Goal: Information Seeking & Learning: Learn about a topic

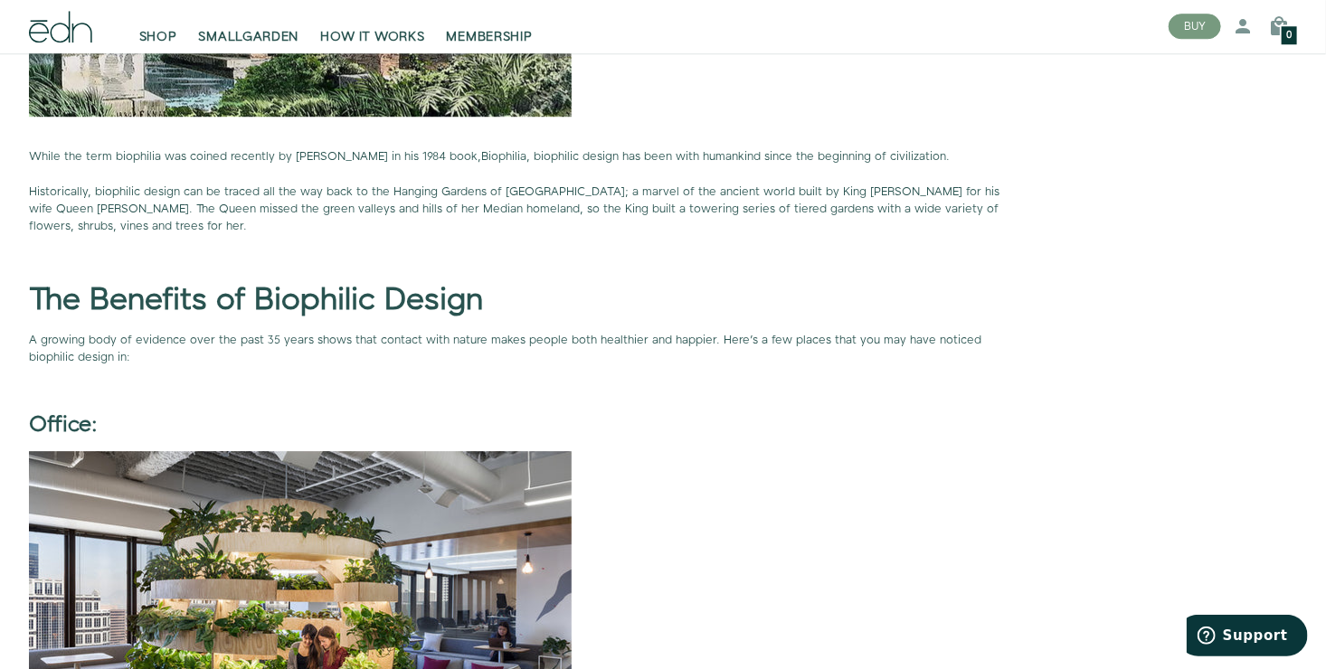
scroll to position [2532, 0]
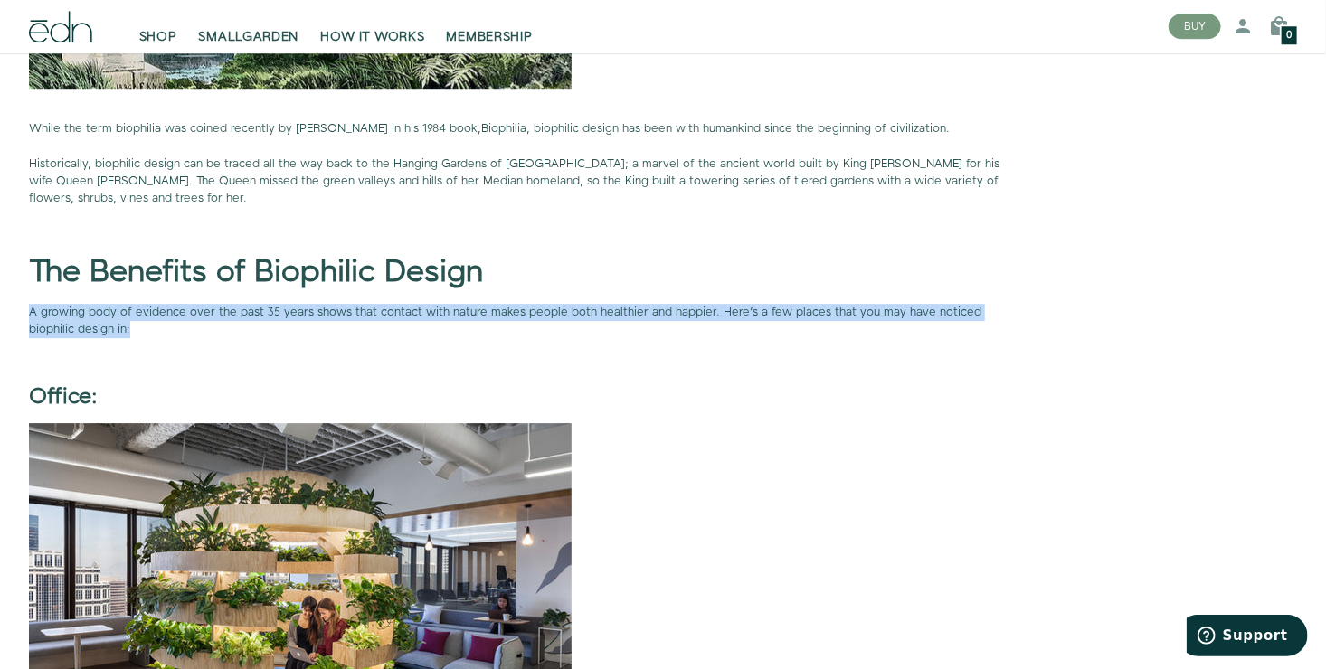
drag, startPoint x: 29, startPoint y: 308, endPoint x: 80, endPoint y: 335, distance: 58.2
click at [80, 335] on strong "A growing body of evidence over the past 35 years shows that contact with natur…" at bounding box center [505, 320] width 952 height 33
copy strong "A growing body of evidence over the past 35 years shows that contact with natur…"
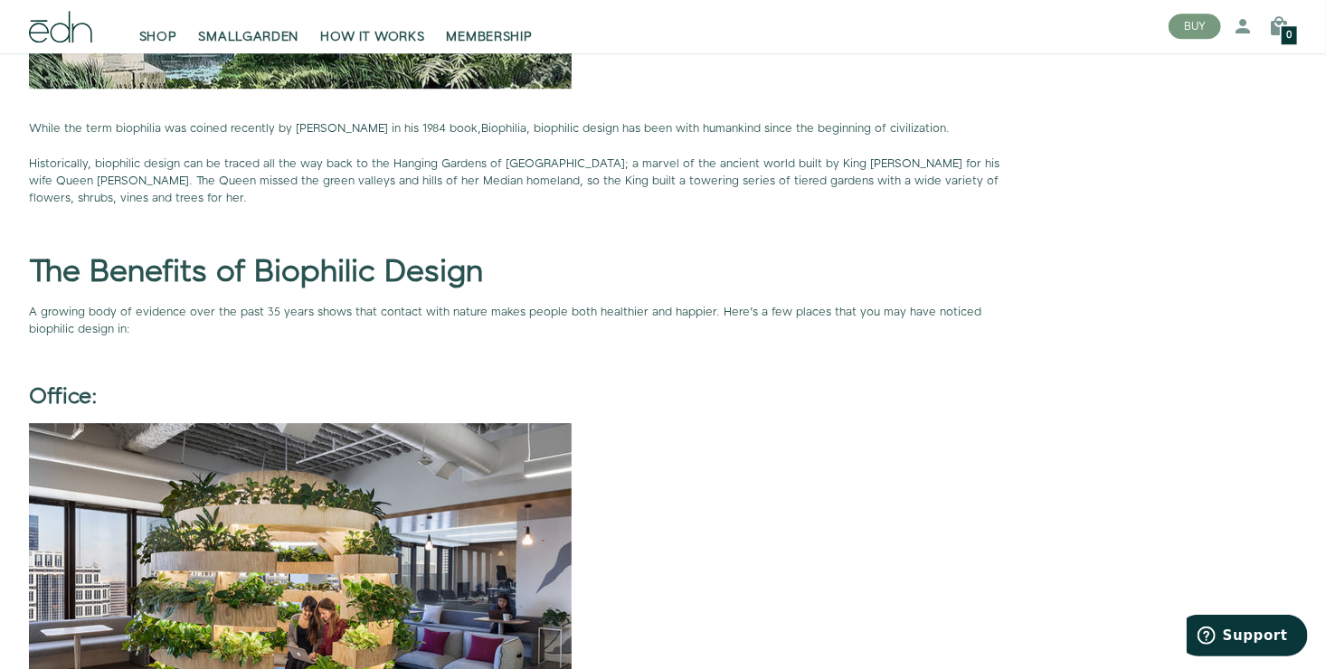
click at [485, 389] on h2 "Office:" at bounding box center [522, 397] width 986 height 24
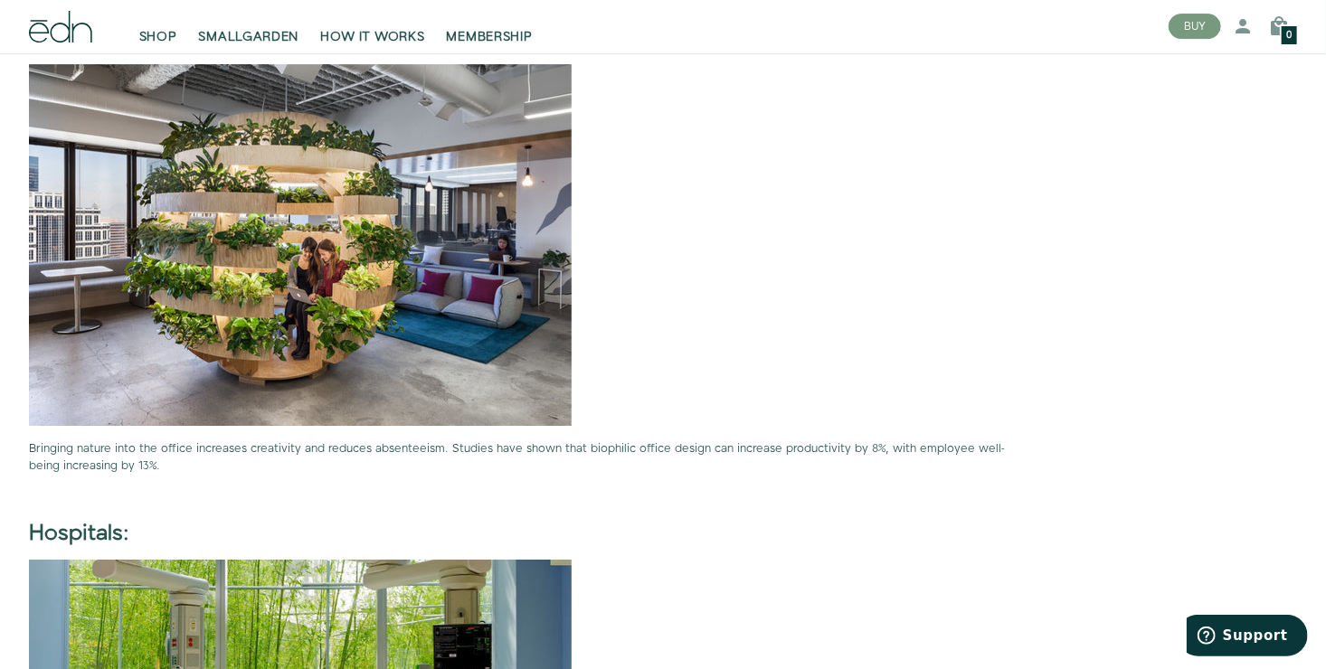
scroll to position [2893, 0]
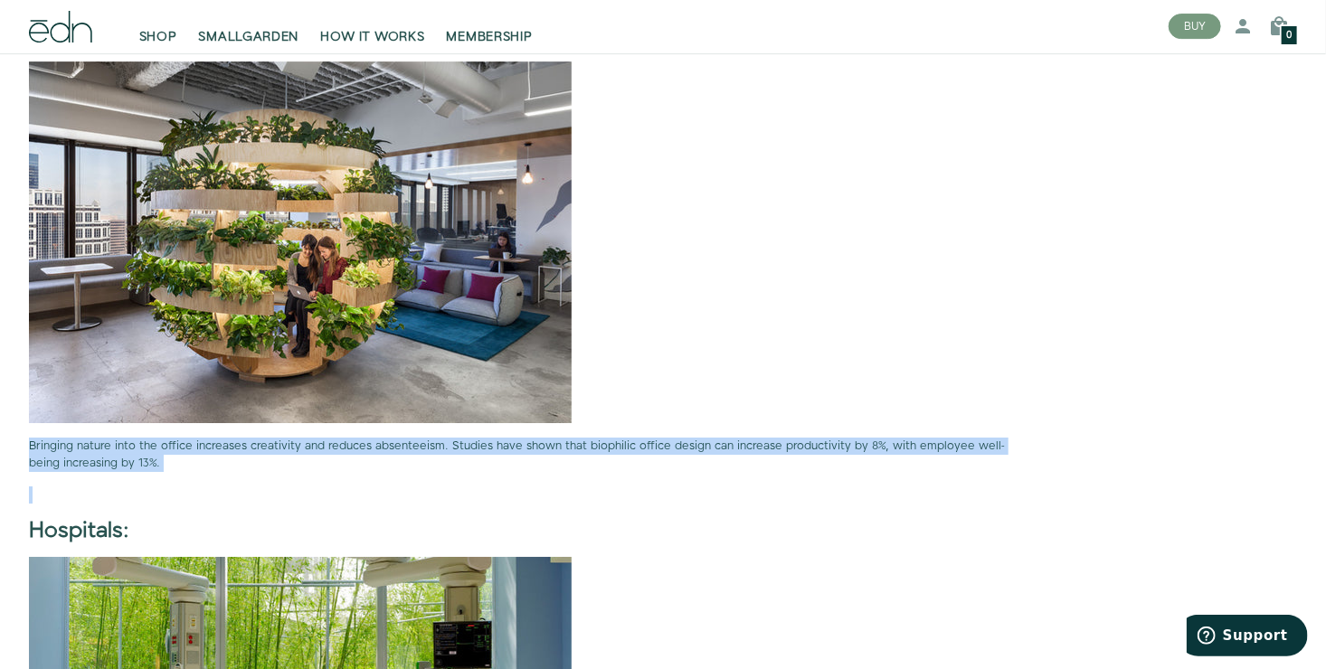
drag, startPoint x: 37, startPoint y: 444, endPoint x: 187, endPoint y: 472, distance: 152.7
click at [187, 472] on div "For millennia, human beings have lived close to nature; however, currently 54% …" at bounding box center [522, 486] width 986 height 4753
copy div "Bringing nature into the office increases creativity and reduces absenteeism. S…"
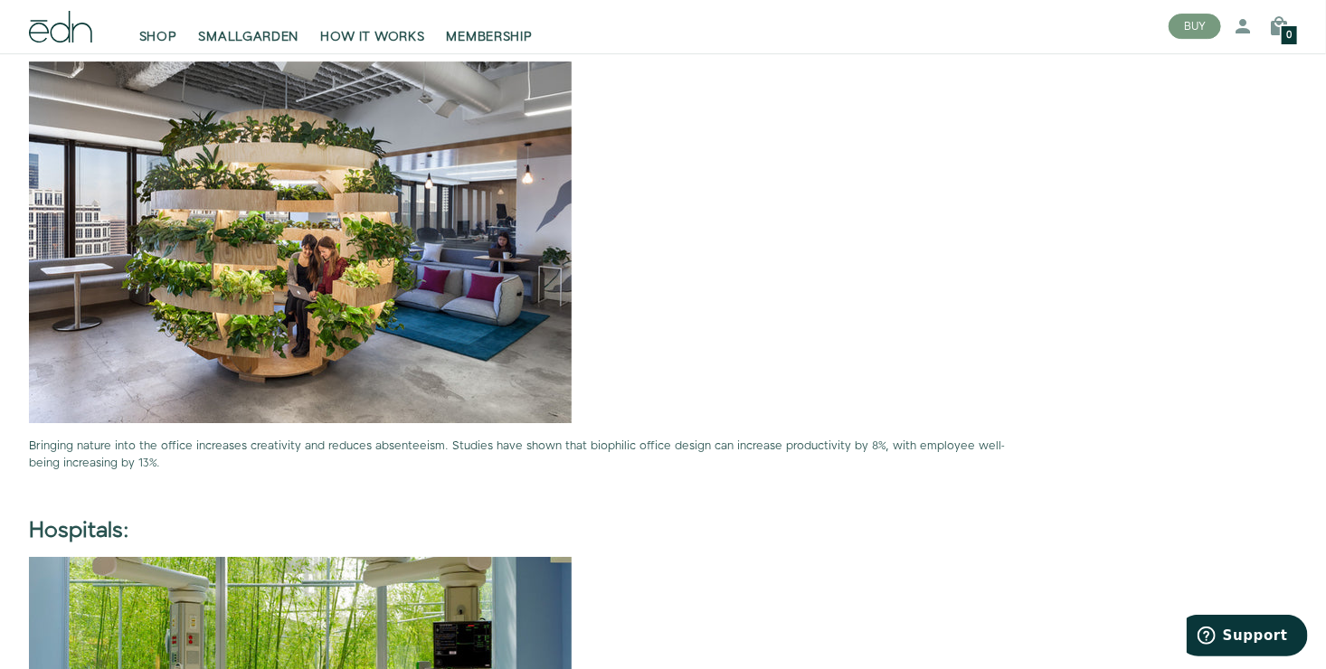
click at [688, 386] on p at bounding box center [522, 242] width 986 height 362
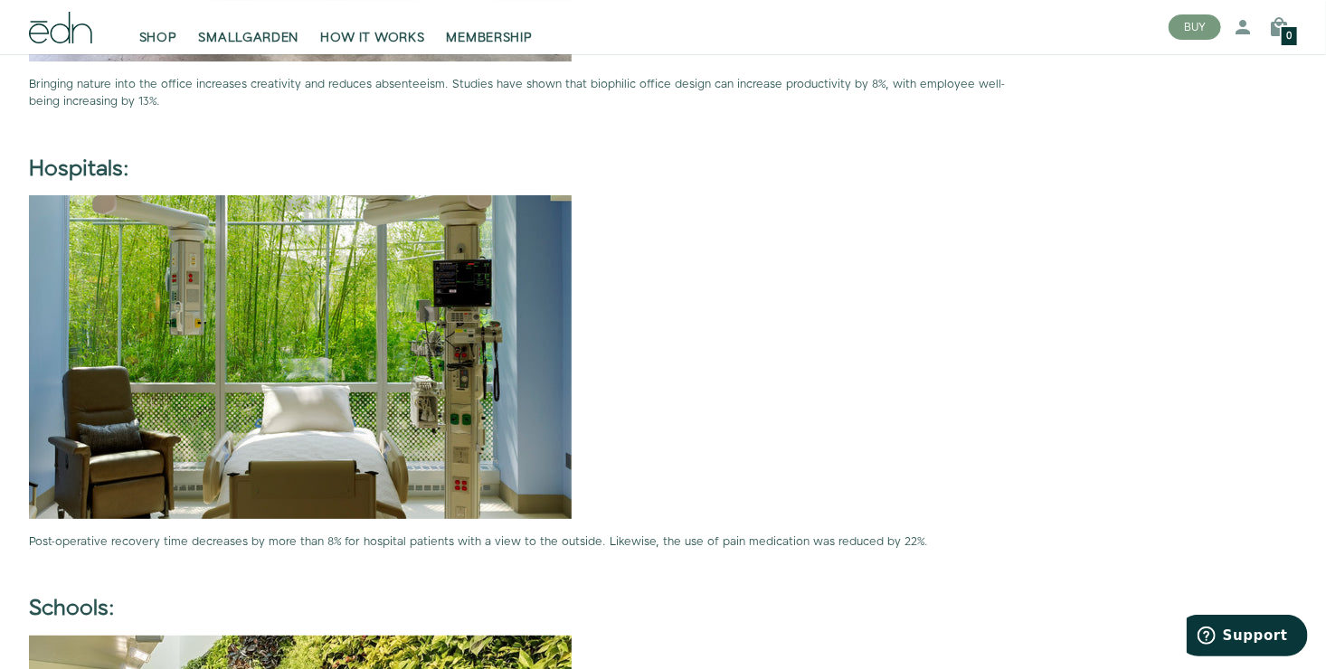
scroll to position [3345, 0]
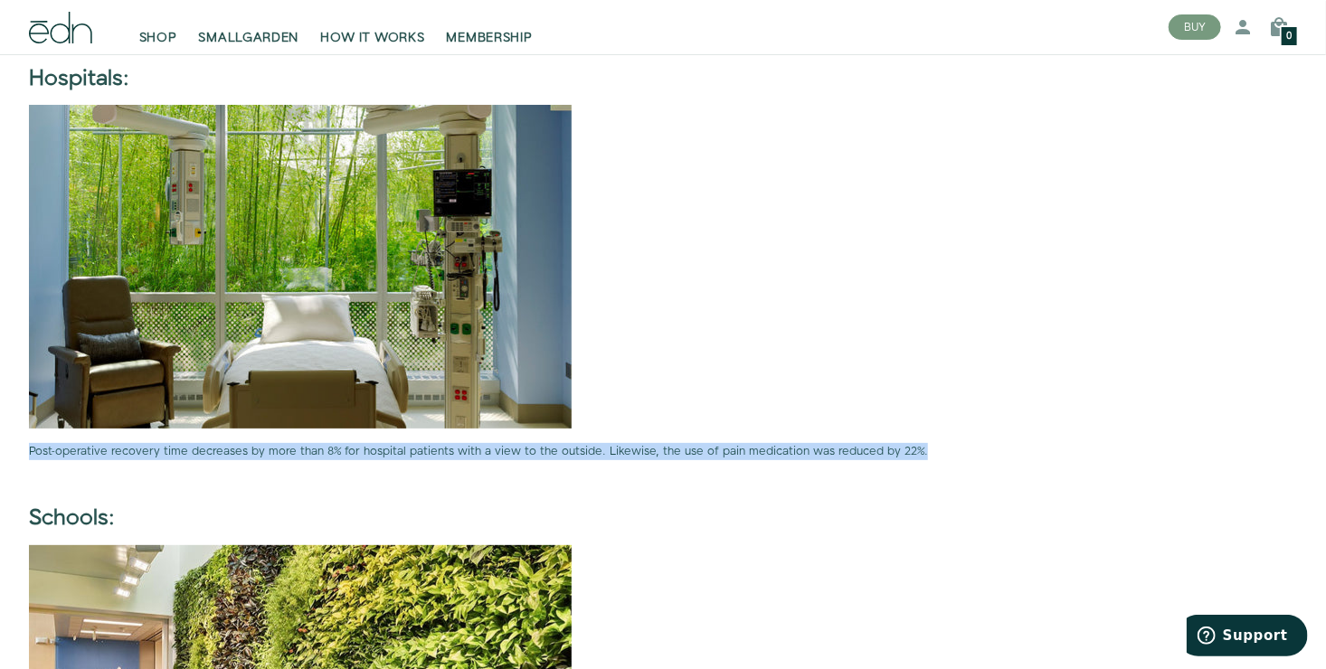
drag, startPoint x: 29, startPoint y: 448, endPoint x: 947, endPoint y: 458, distance: 917.8
click at [947, 458] on p "Post-operative recovery time decreases by more than 8% for hospital patients wi…" at bounding box center [522, 451] width 986 height 17
copy p "Post-operative recovery time decreases by more than 8% for hospital patients wi…"
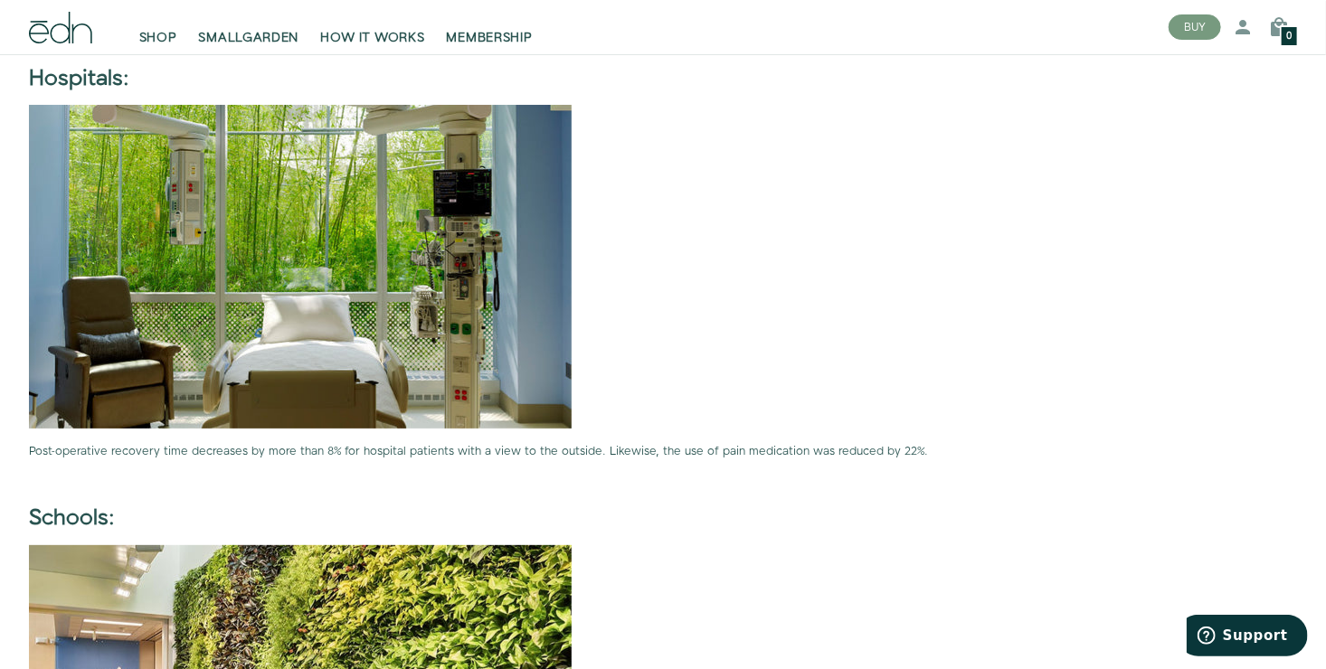
click at [829, 274] on p at bounding box center [522, 267] width 986 height 324
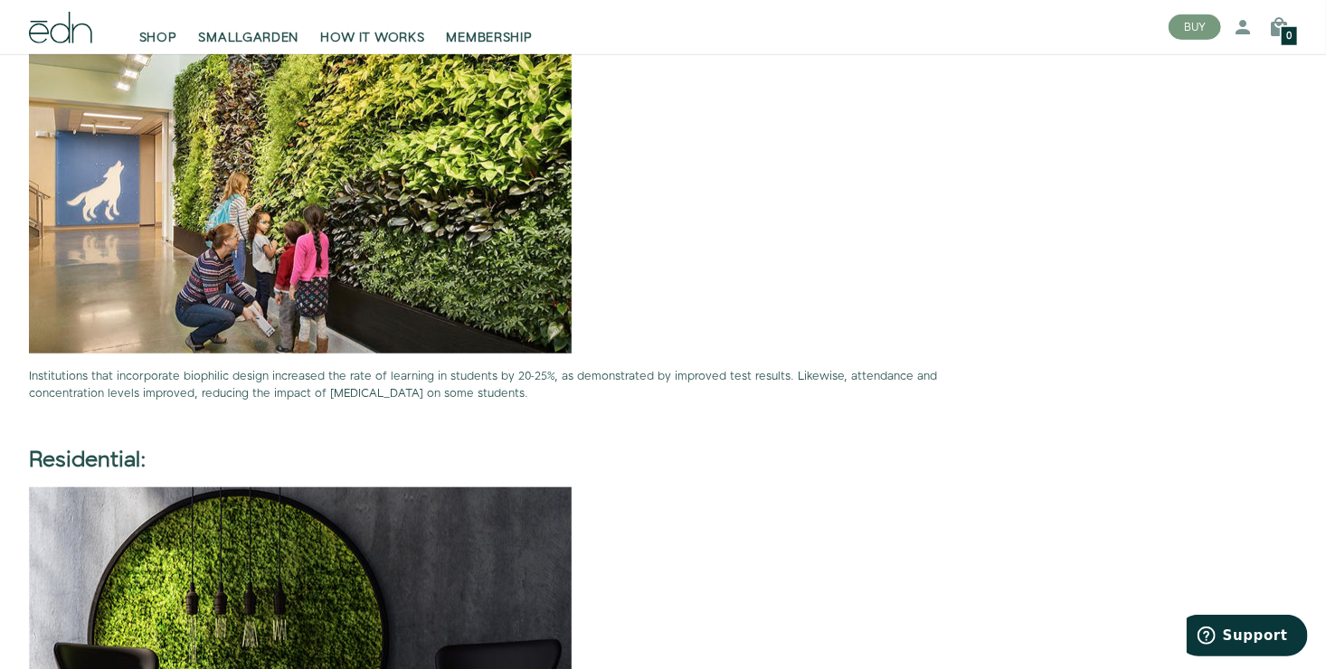
scroll to position [3888, 0]
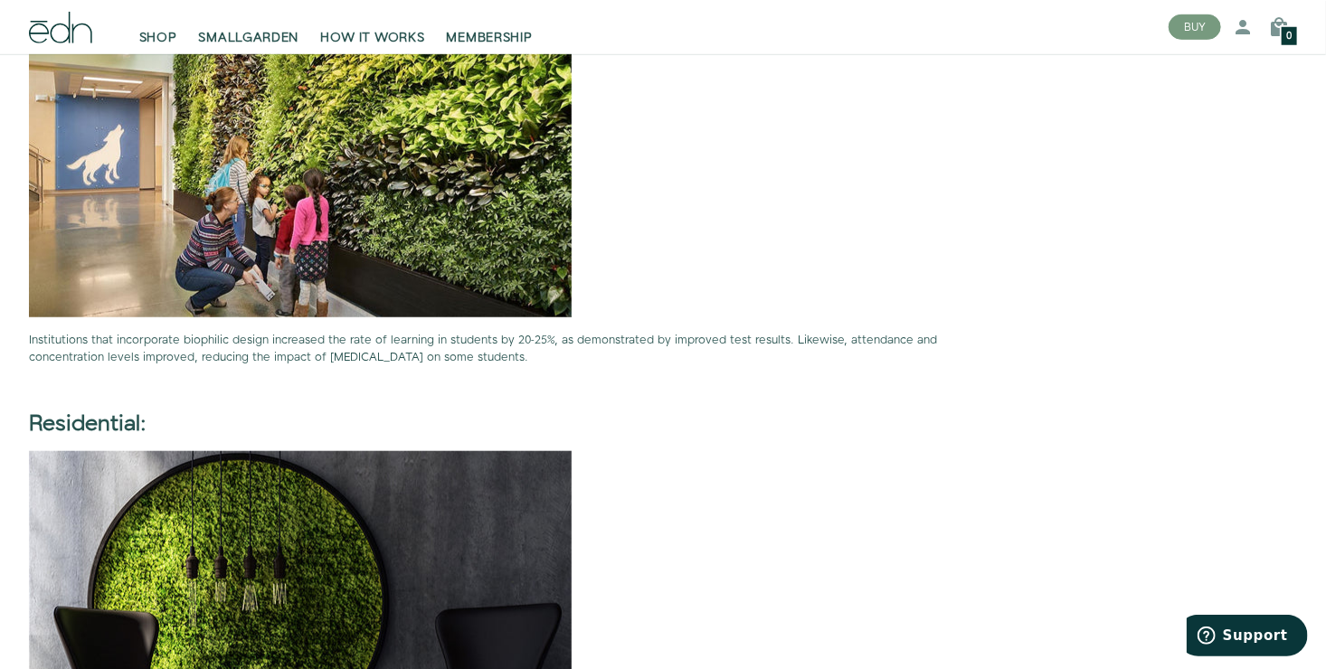
drag, startPoint x: 30, startPoint y: 338, endPoint x: 77, endPoint y: 344, distance: 47.3
click at [77, 344] on p "Institutions that incorporate biophilic design increased the rate of learning i…" at bounding box center [522, 349] width 986 height 34
click at [373, 385] on p at bounding box center [522, 389] width 986 height 17
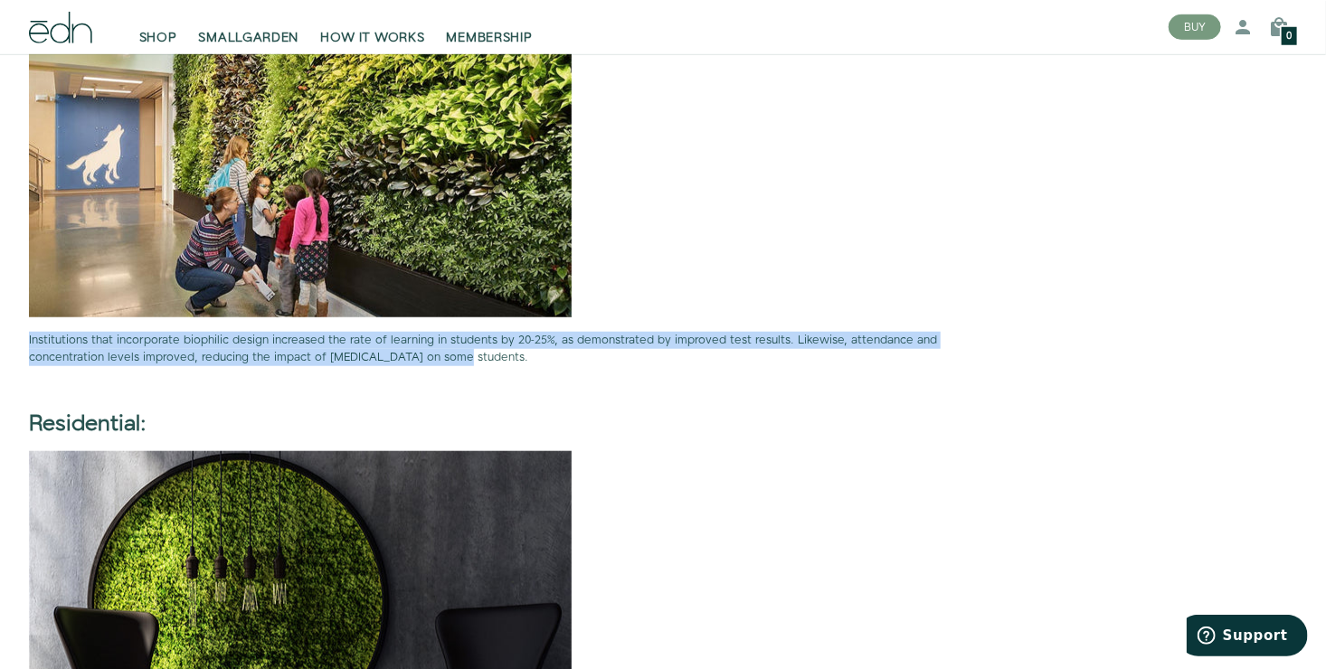
drag, startPoint x: 381, startPoint y: 358, endPoint x: 12, endPoint y: 331, distance: 369.9
copy p "Institutions that incorporate biophilic design increased the rate of learning i…"
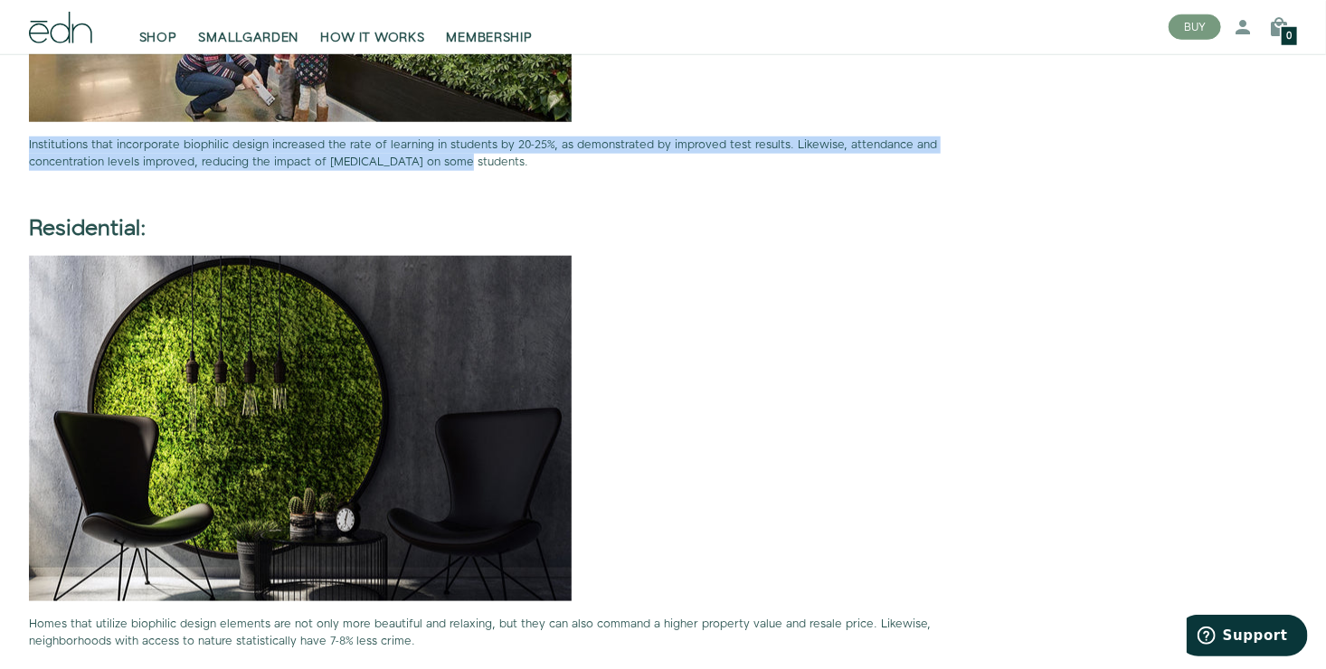
scroll to position [4069, 0]
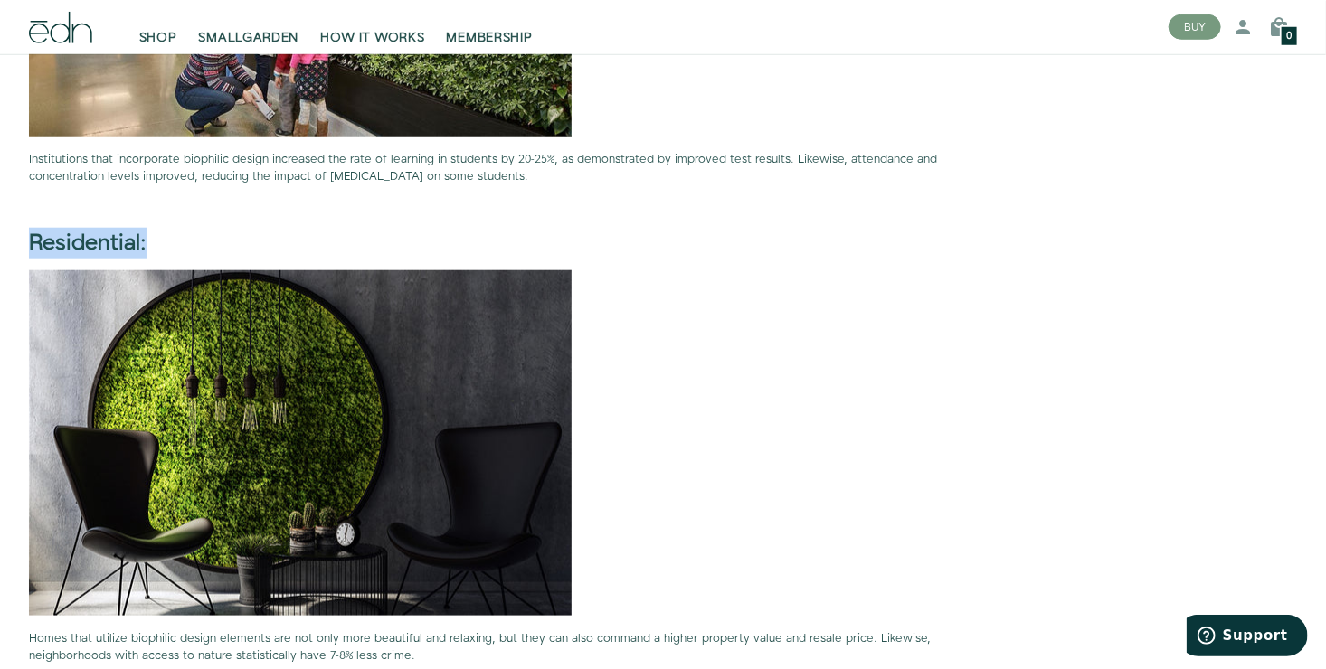
drag, startPoint x: 144, startPoint y: 242, endPoint x: 30, endPoint y: 241, distance: 113.9
click at [30, 241] on strong "Residential:" at bounding box center [88, 243] width 118 height 31
copy strong "Residential:"
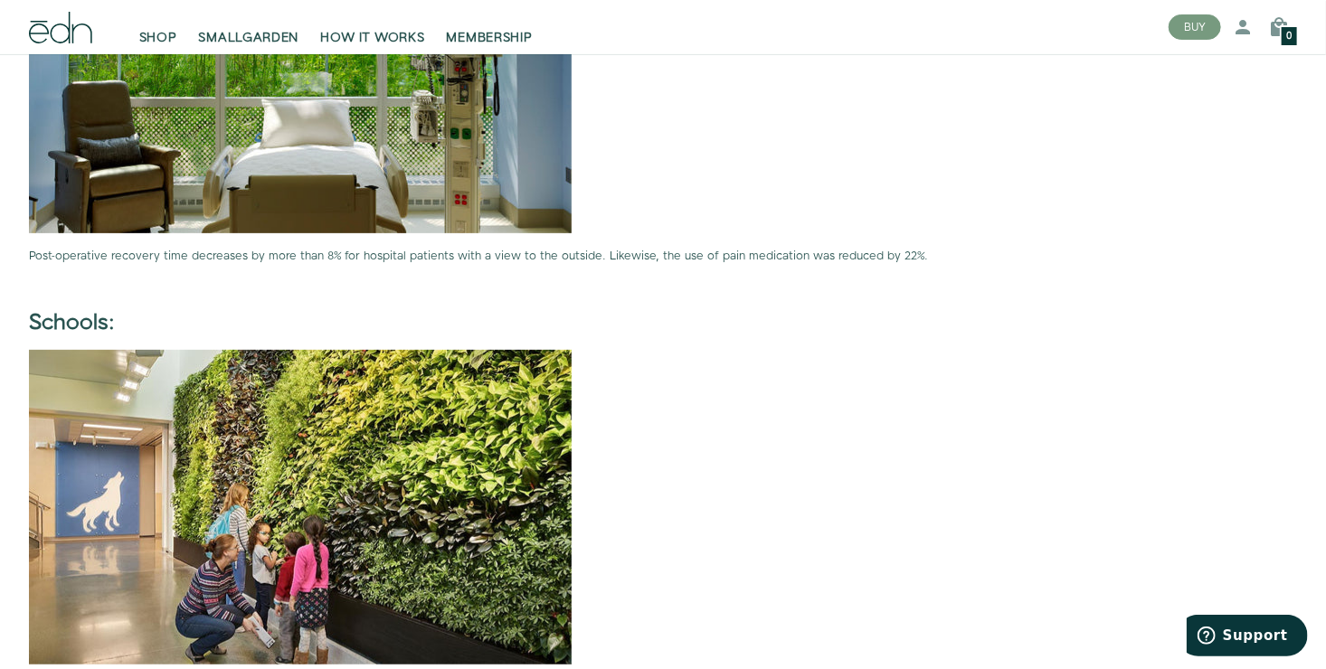
scroll to position [3526, 0]
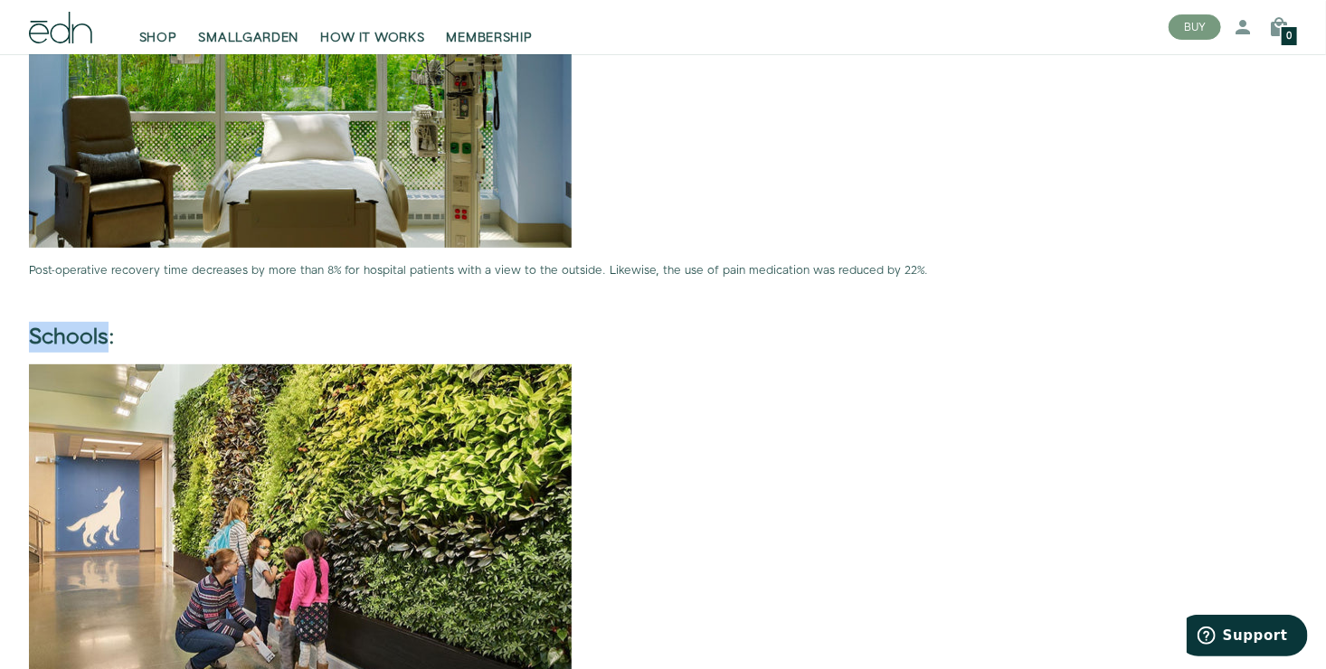
drag, startPoint x: 30, startPoint y: 337, endPoint x: 105, endPoint y: 341, distance: 75.1
click at [105, 341] on b "Schools:" at bounding box center [72, 337] width 86 height 31
copy b "Schools"
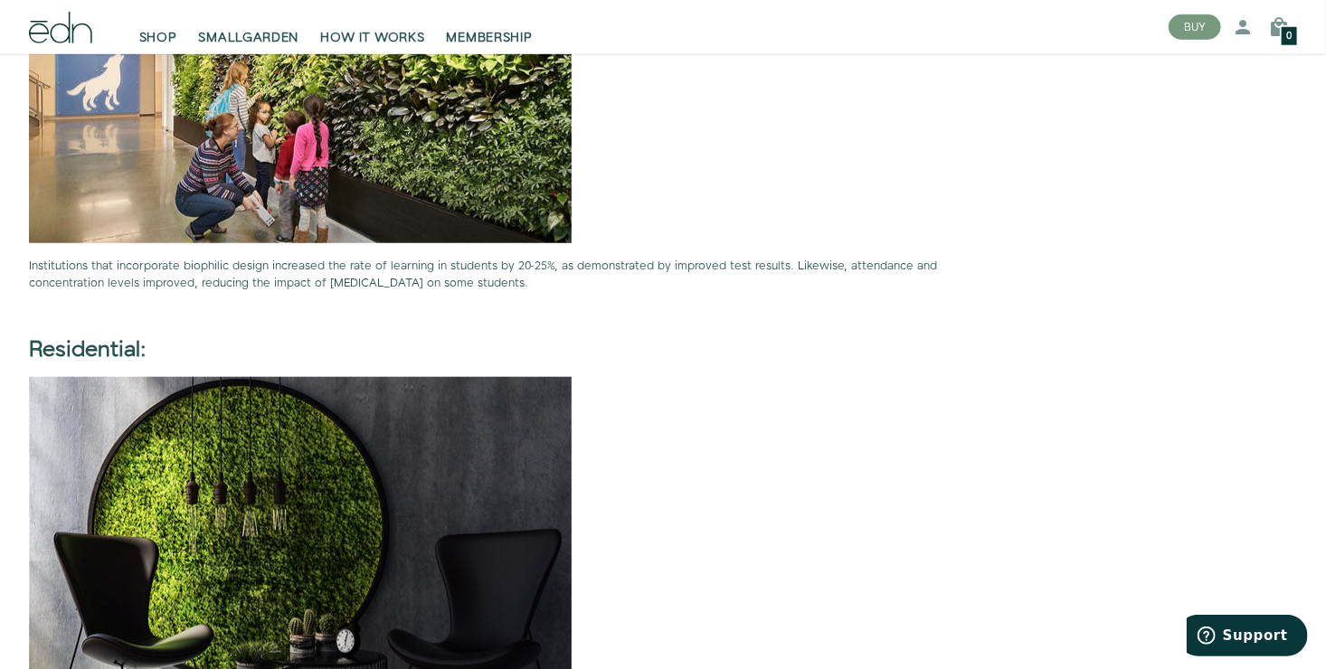
scroll to position [3978, 0]
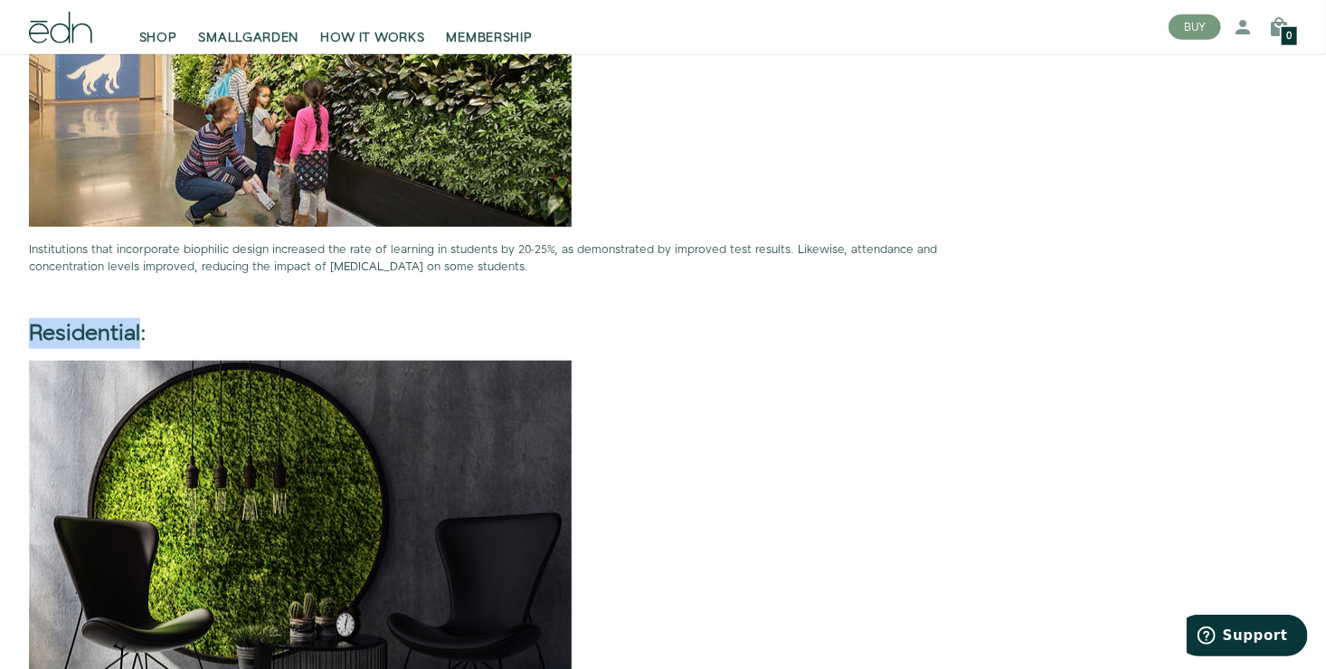
drag, startPoint x: 29, startPoint y: 331, endPoint x: 138, endPoint y: 333, distance: 109.4
click at [138, 333] on strong "Residential:" at bounding box center [88, 333] width 118 height 31
copy strong "Residential"
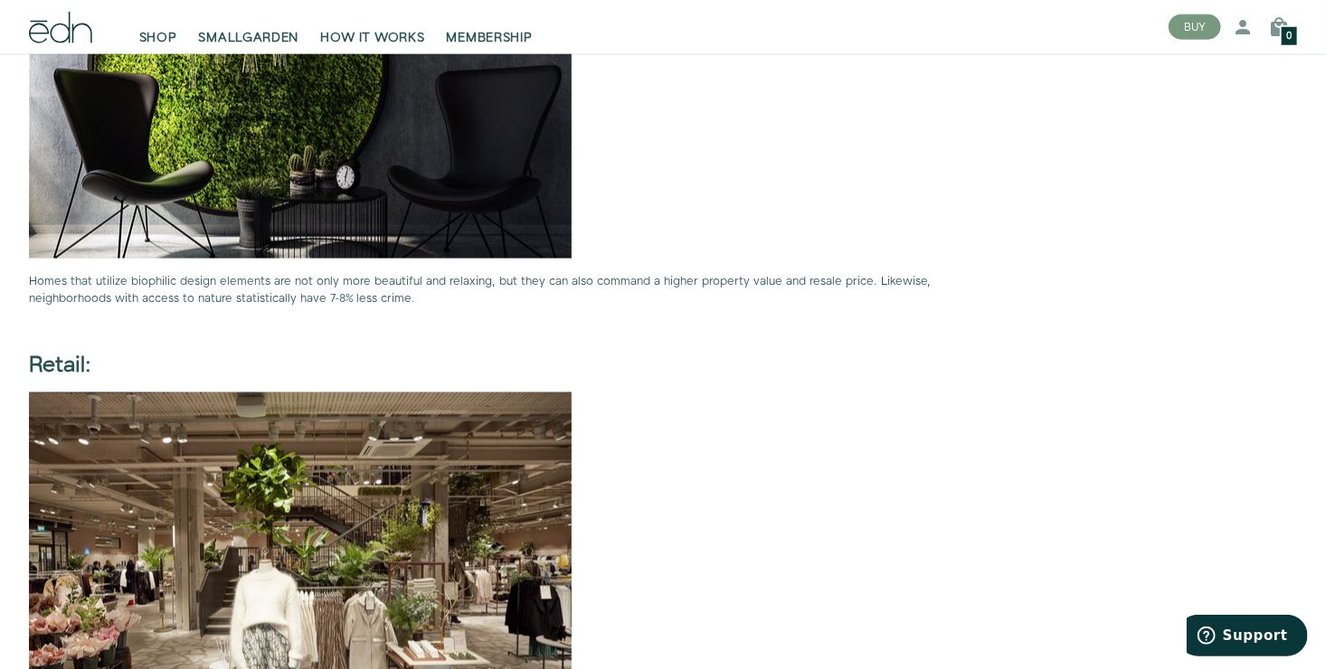
scroll to position [4430, 0]
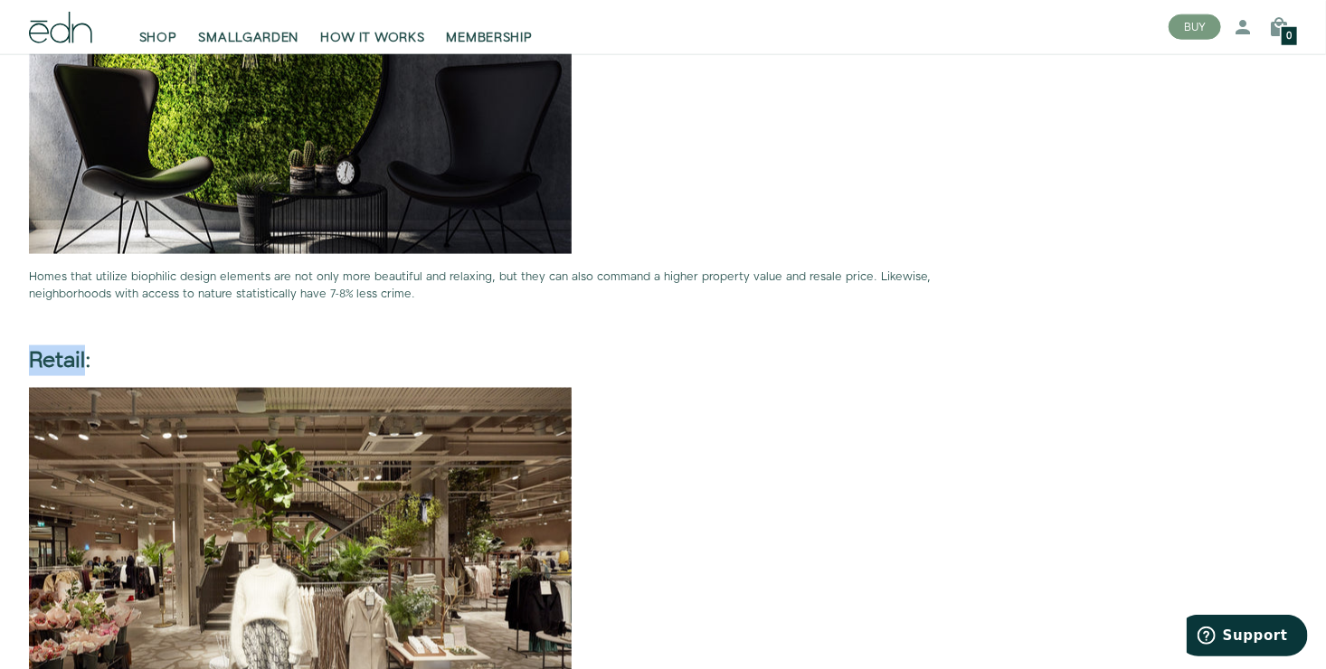
drag, startPoint x: 28, startPoint y: 363, endPoint x: 86, endPoint y: 362, distance: 57.9
click at [86, 362] on b "Retail:" at bounding box center [60, 360] width 62 height 31
copy b "Retail"
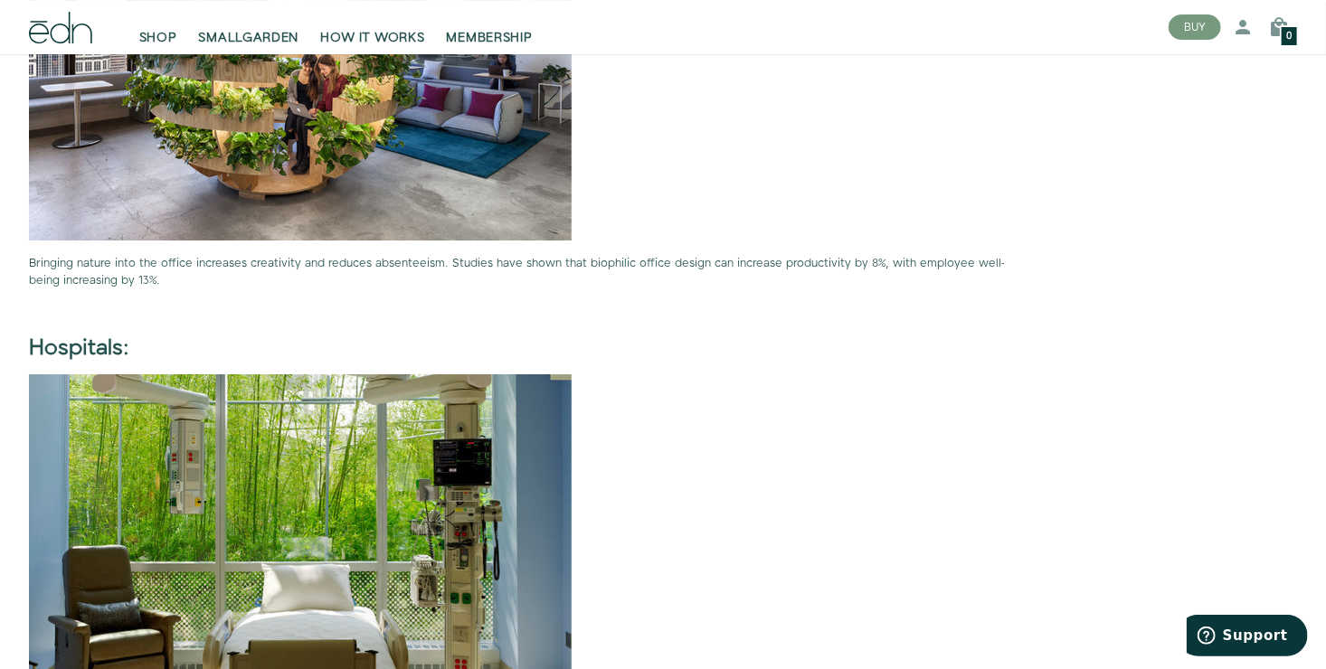
scroll to position [3074, 0]
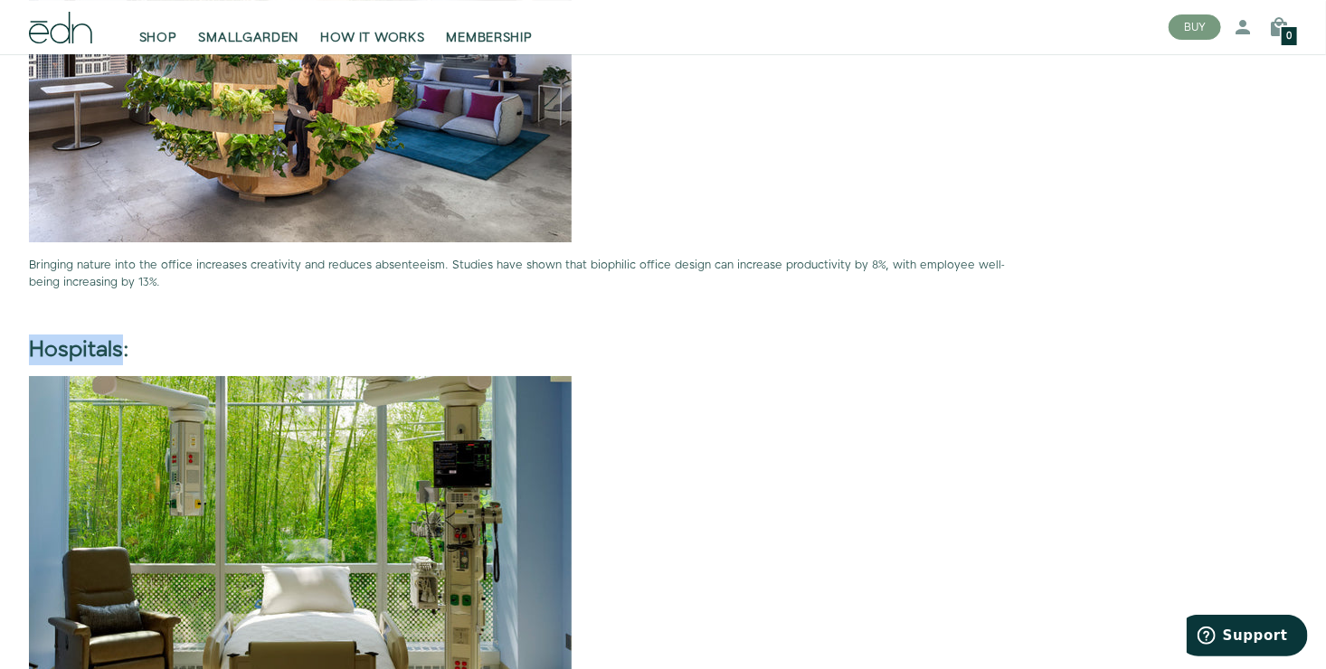
drag, startPoint x: 30, startPoint y: 345, endPoint x: 121, endPoint y: 356, distance: 92.0
click at [121, 356] on b "Hospitals:" at bounding box center [79, 350] width 100 height 31
copy b "Hospitals"
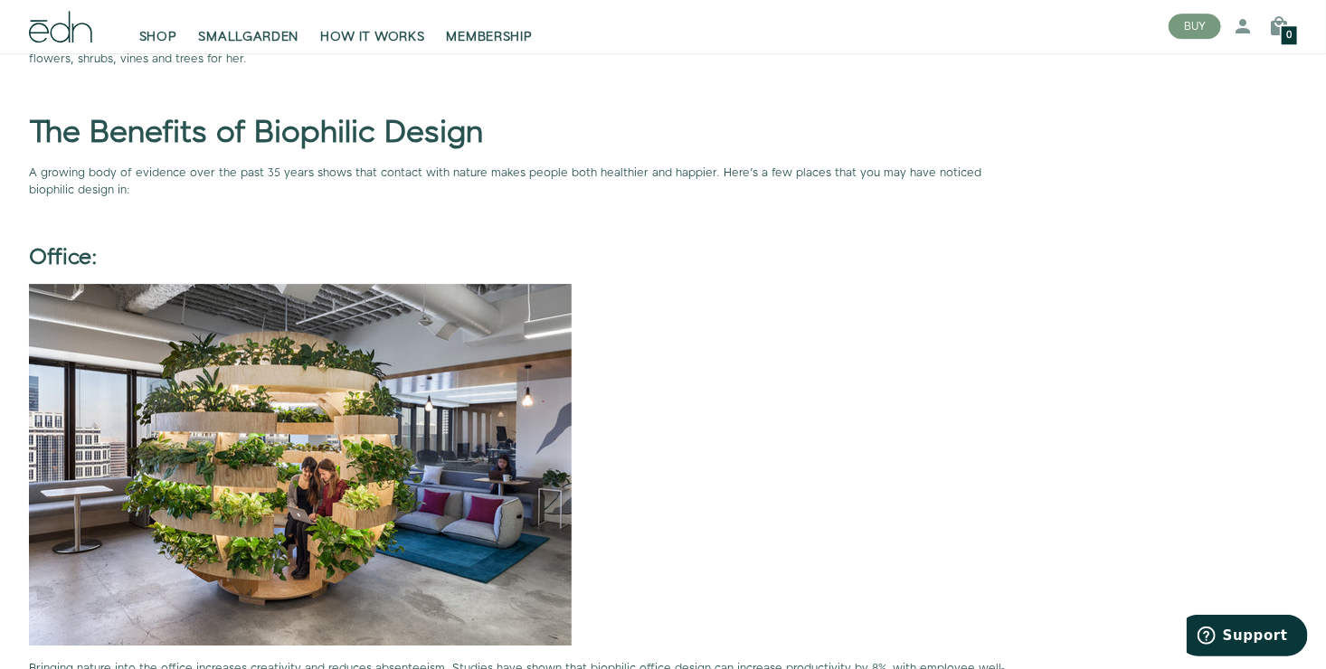
scroll to position [2622, 0]
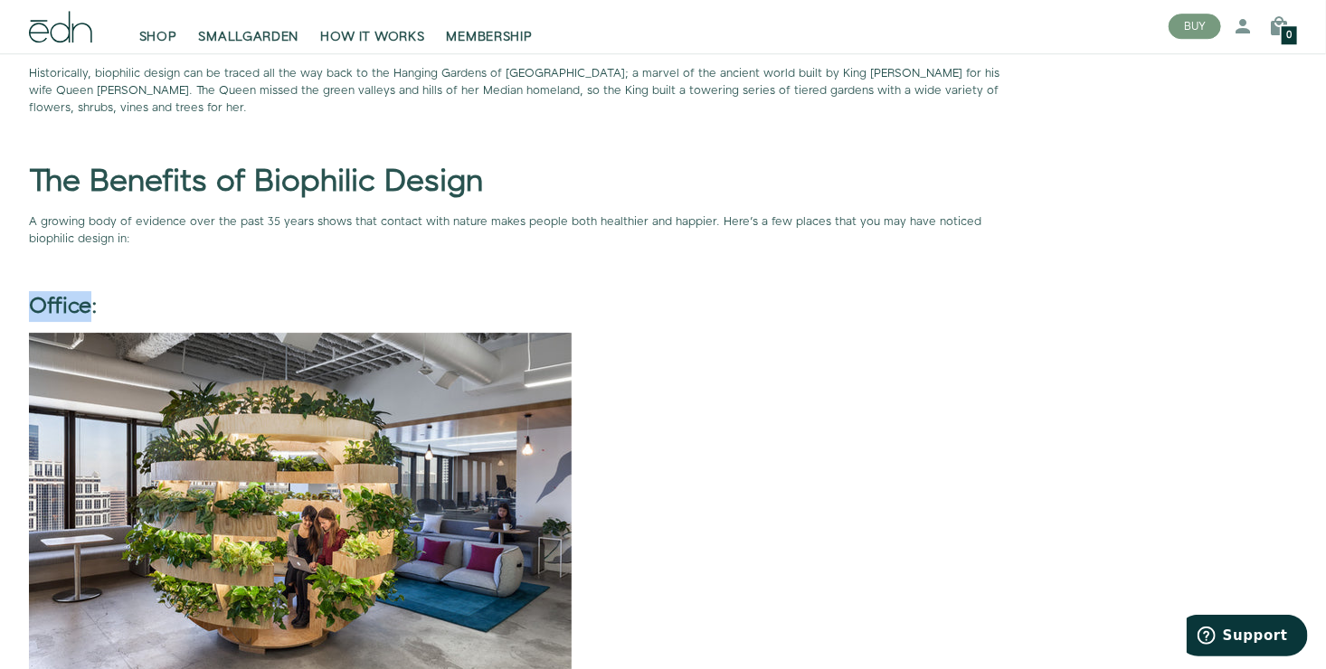
drag, startPoint x: 29, startPoint y: 309, endPoint x: 93, endPoint y: 307, distance: 64.3
click at [93, 307] on b "Office:" at bounding box center [63, 306] width 69 height 31
copy b "Office"
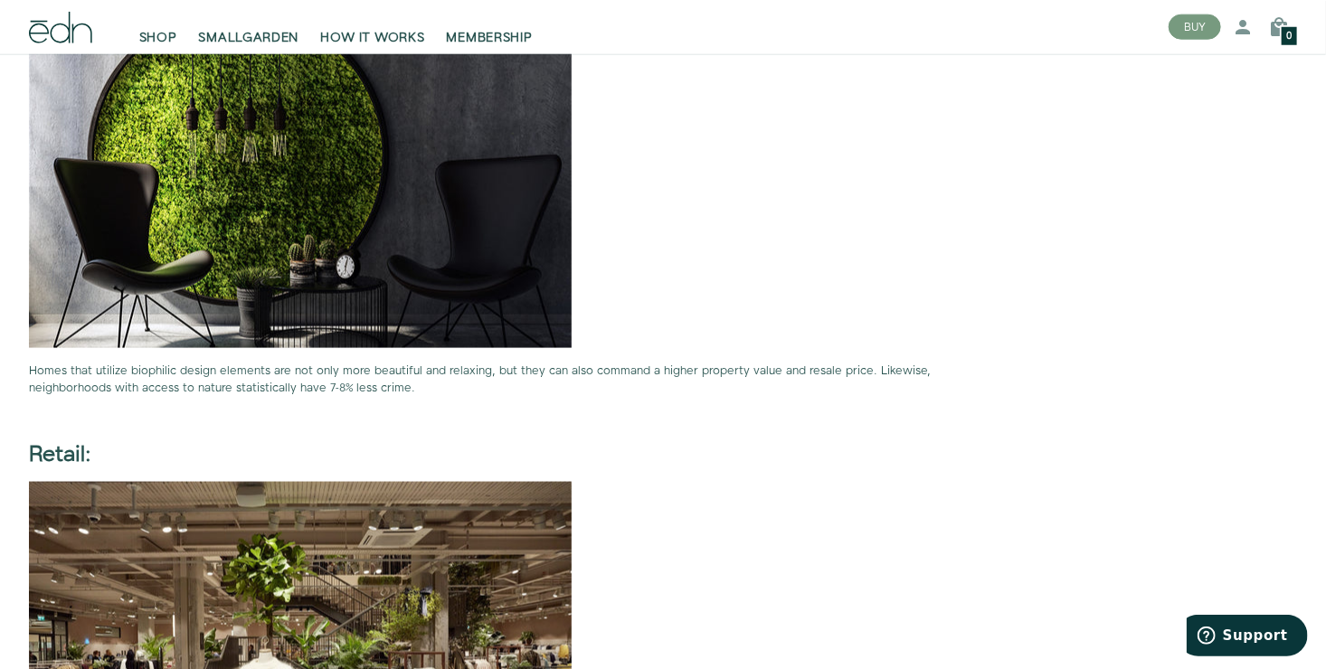
scroll to position [4340, 0]
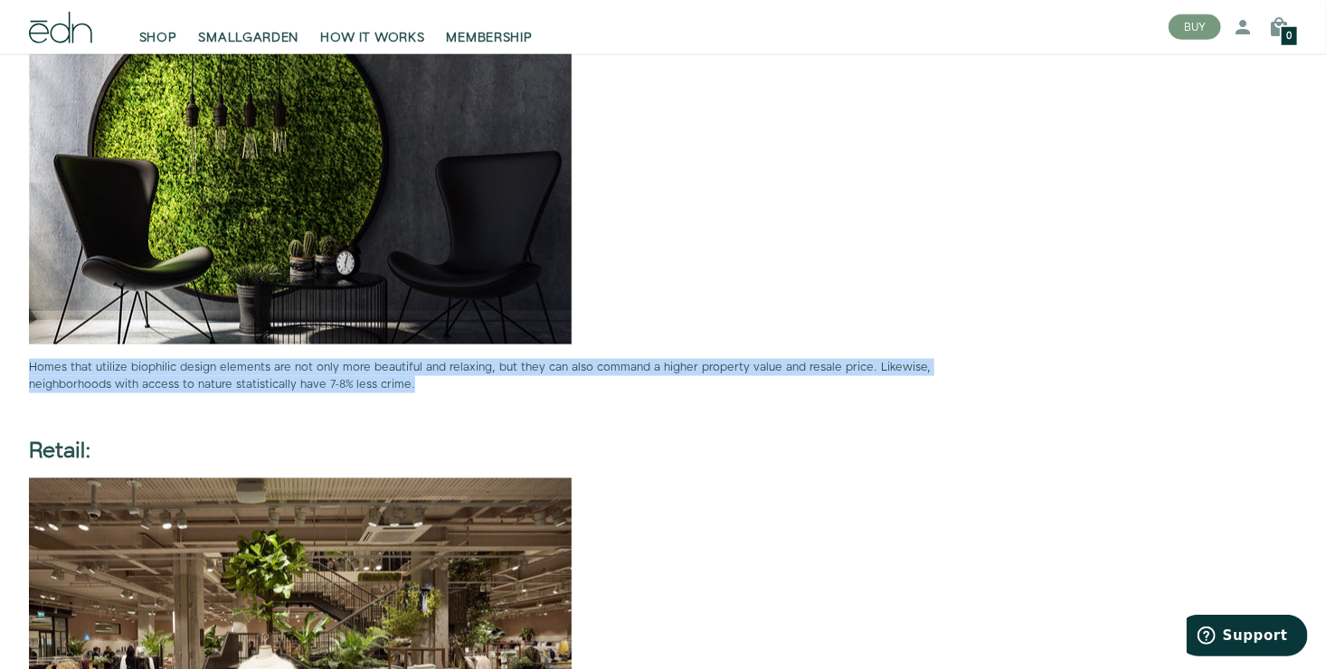
drag, startPoint x: 323, startPoint y: 385, endPoint x: 18, endPoint y: 365, distance: 305.4
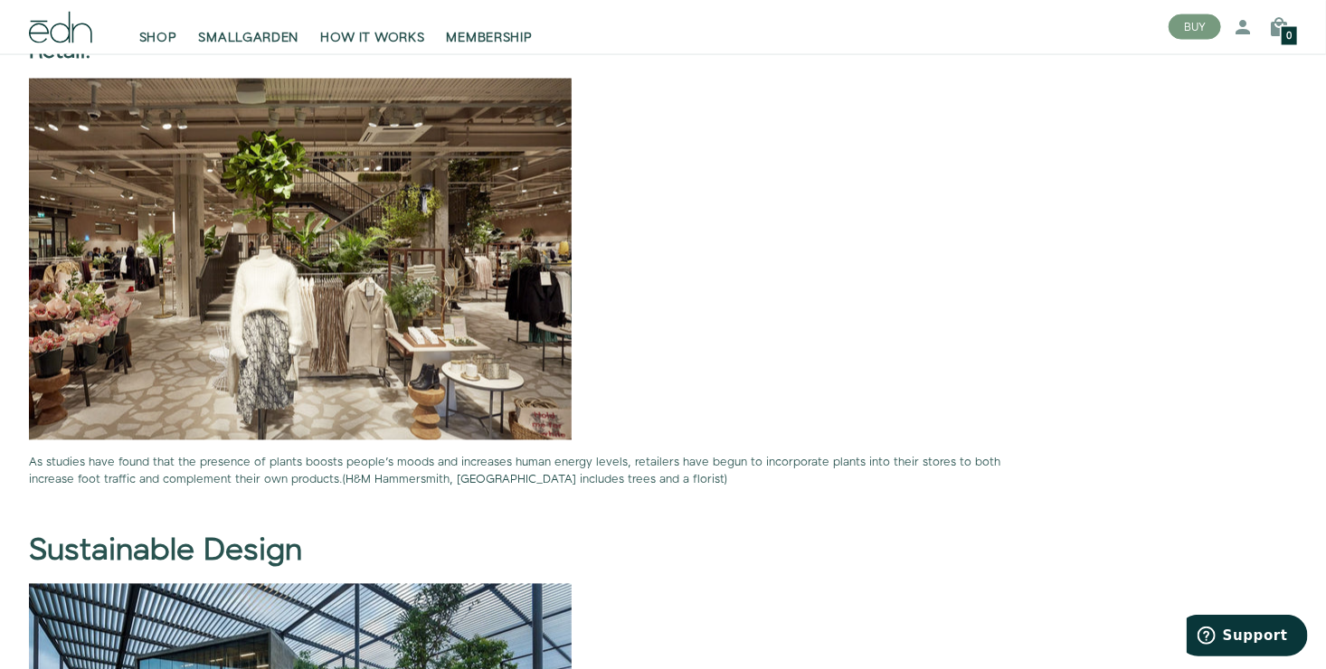
scroll to position [4792, 0]
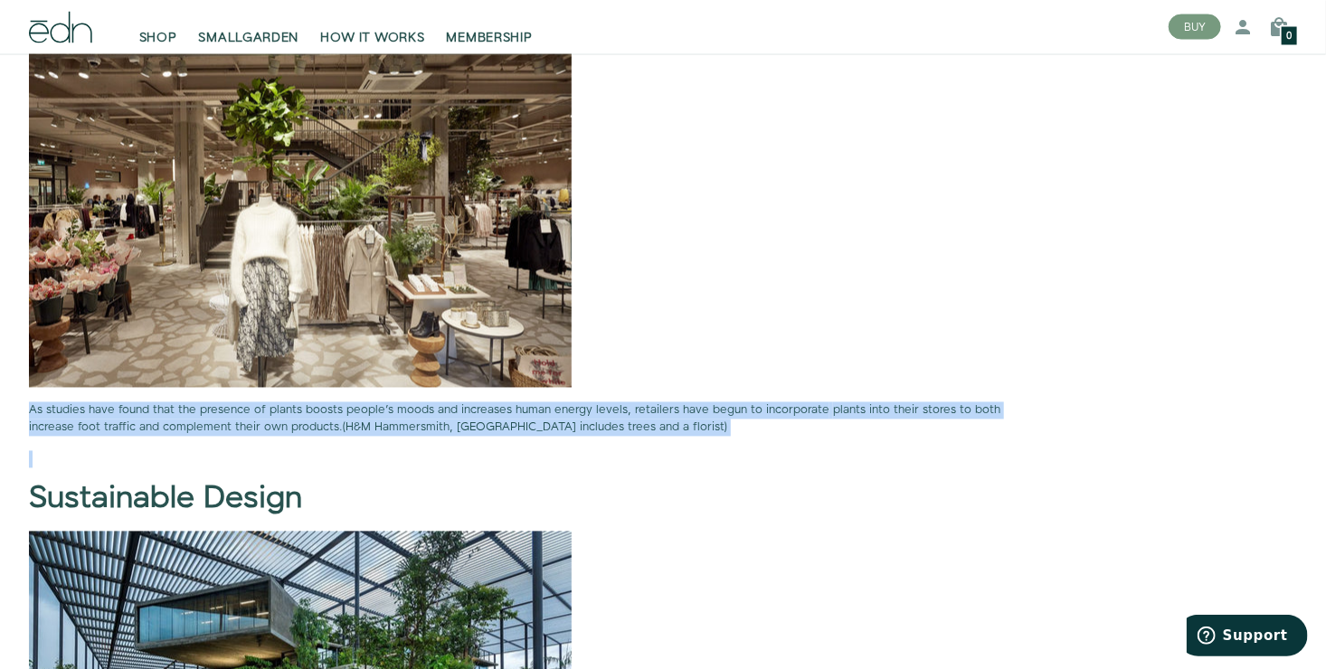
drag, startPoint x: 30, startPoint y: 407, endPoint x: 547, endPoint y: 458, distance: 519.7
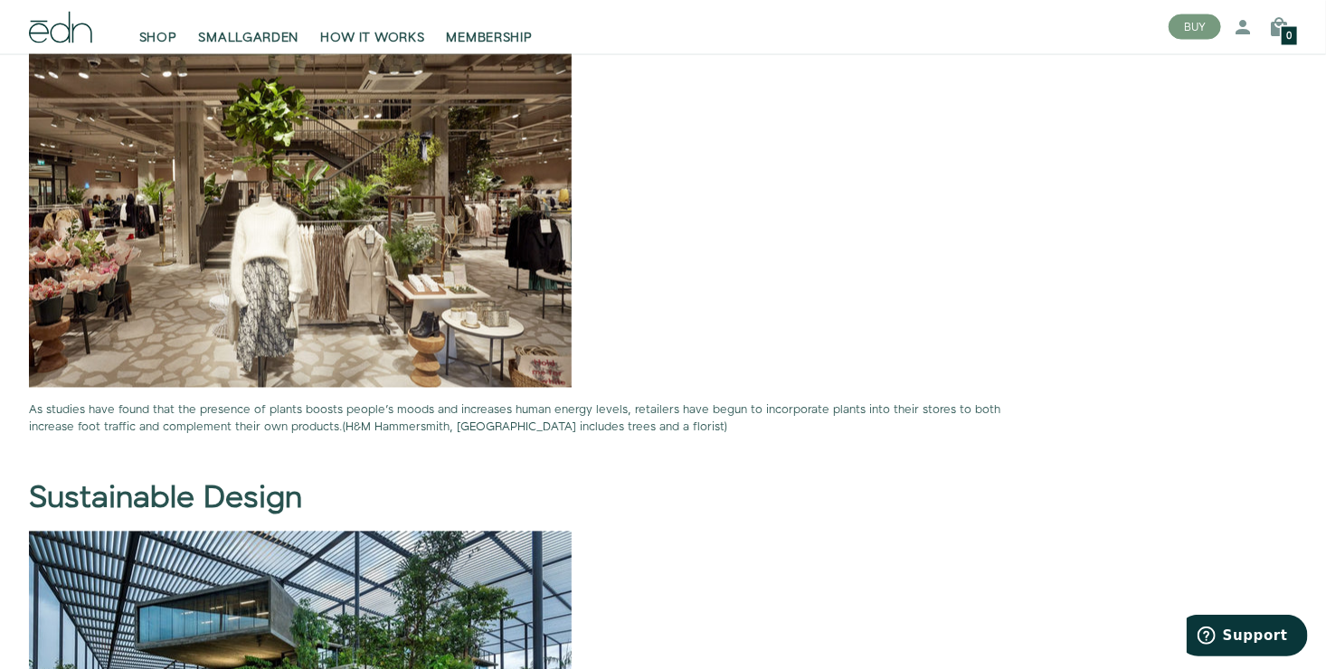
click at [694, 251] on p at bounding box center [522, 207] width 986 height 362
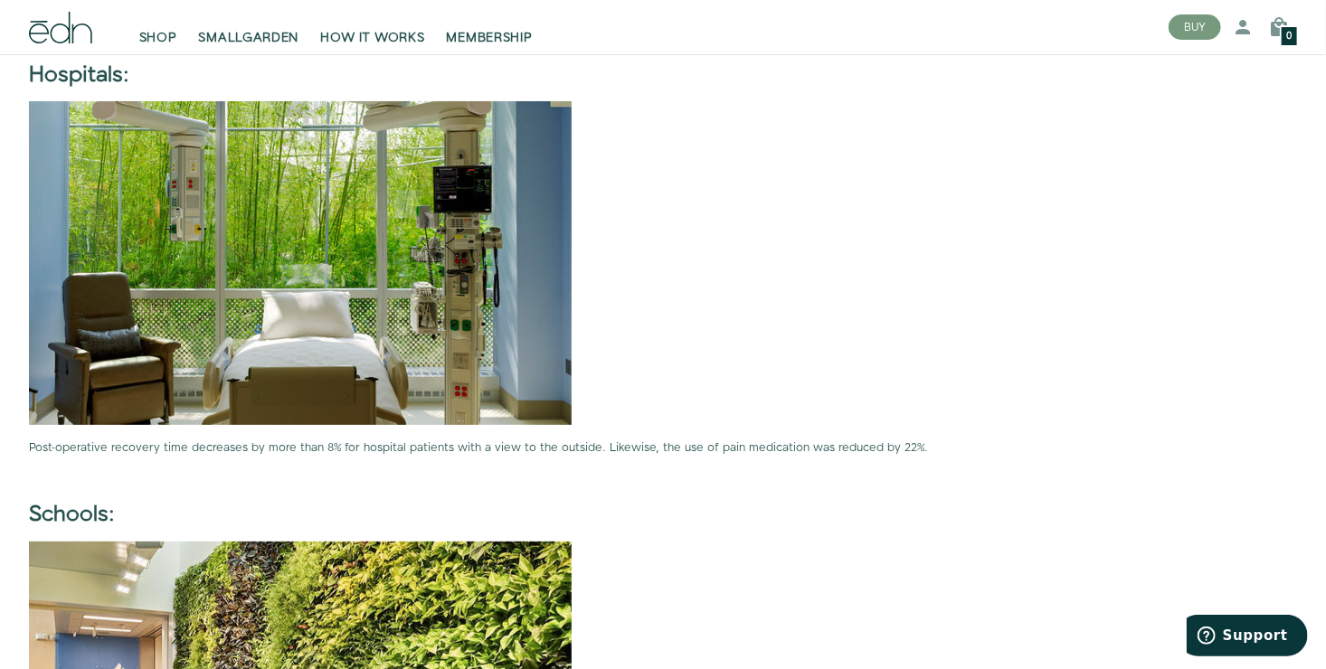
scroll to position [3345, 0]
